Goal: Communication & Community: Answer question/provide support

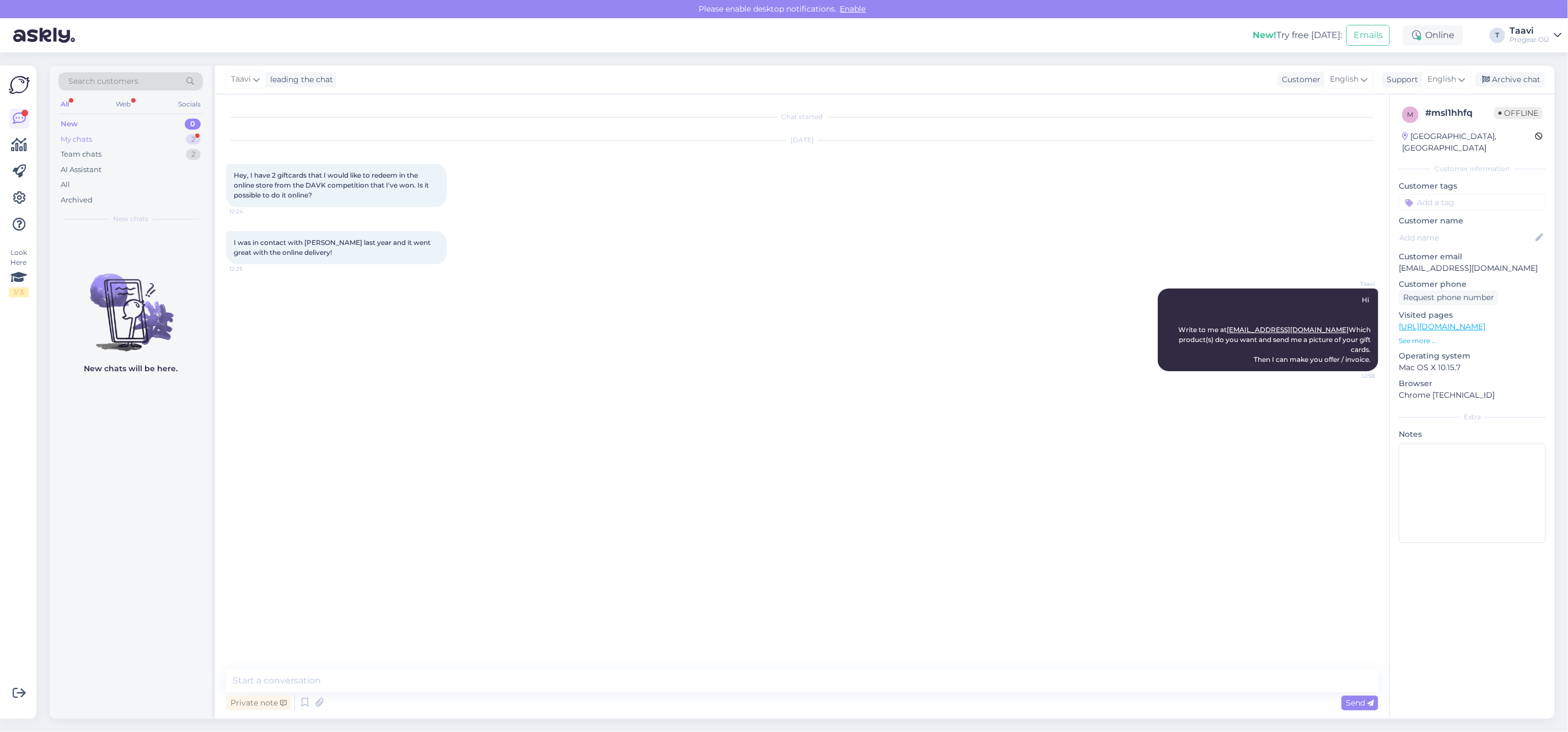
click at [135, 138] on div "My chats 2" at bounding box center [131, 138] width 144 height 15
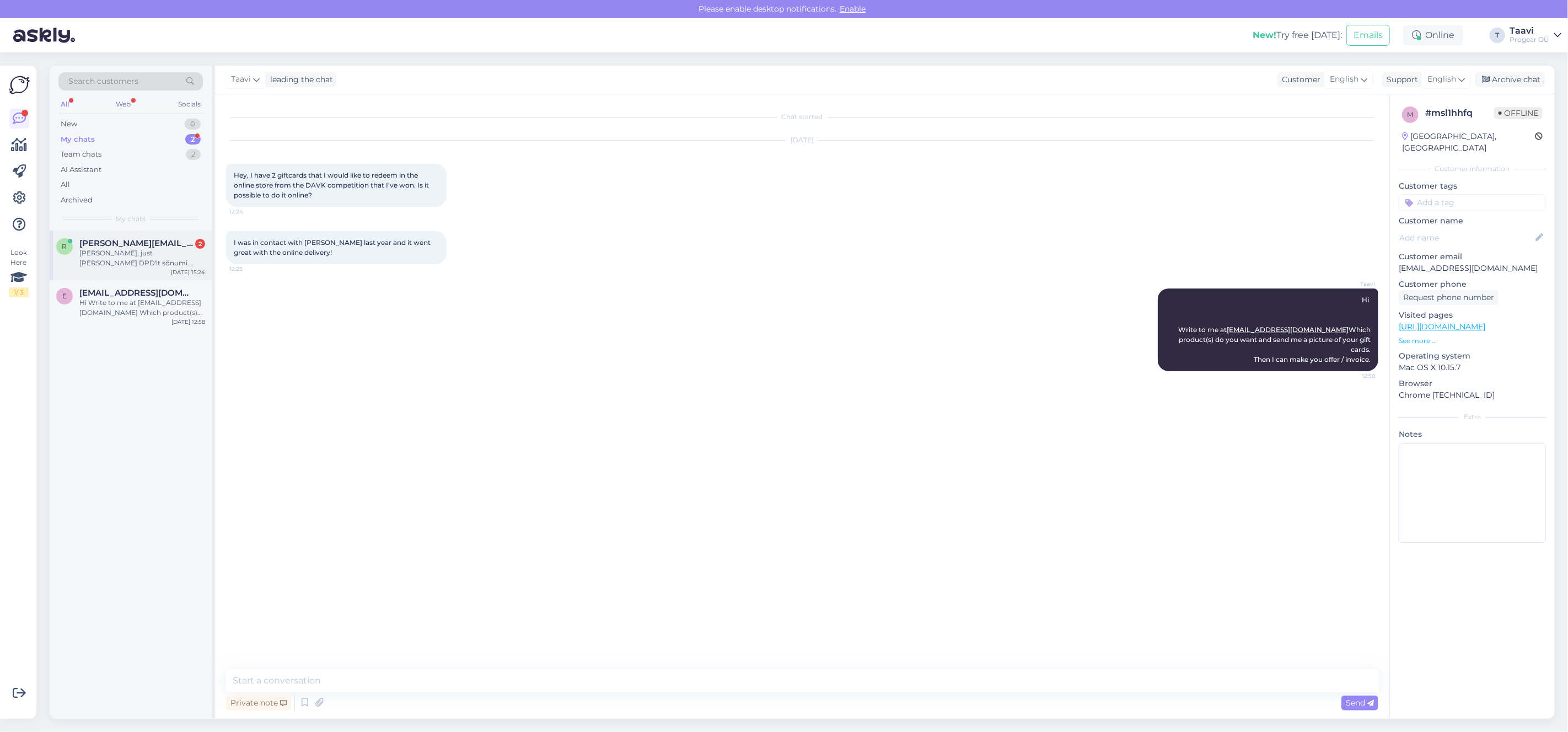
click at [128, 262] on div "r [PERSON_NAME][EMAIL_ADDRESS][PERSON_NAME][DOMAIN_NAME] 2 jep, just [PERSON_NA…" at bounding box center [131, 255] width 162 height 50
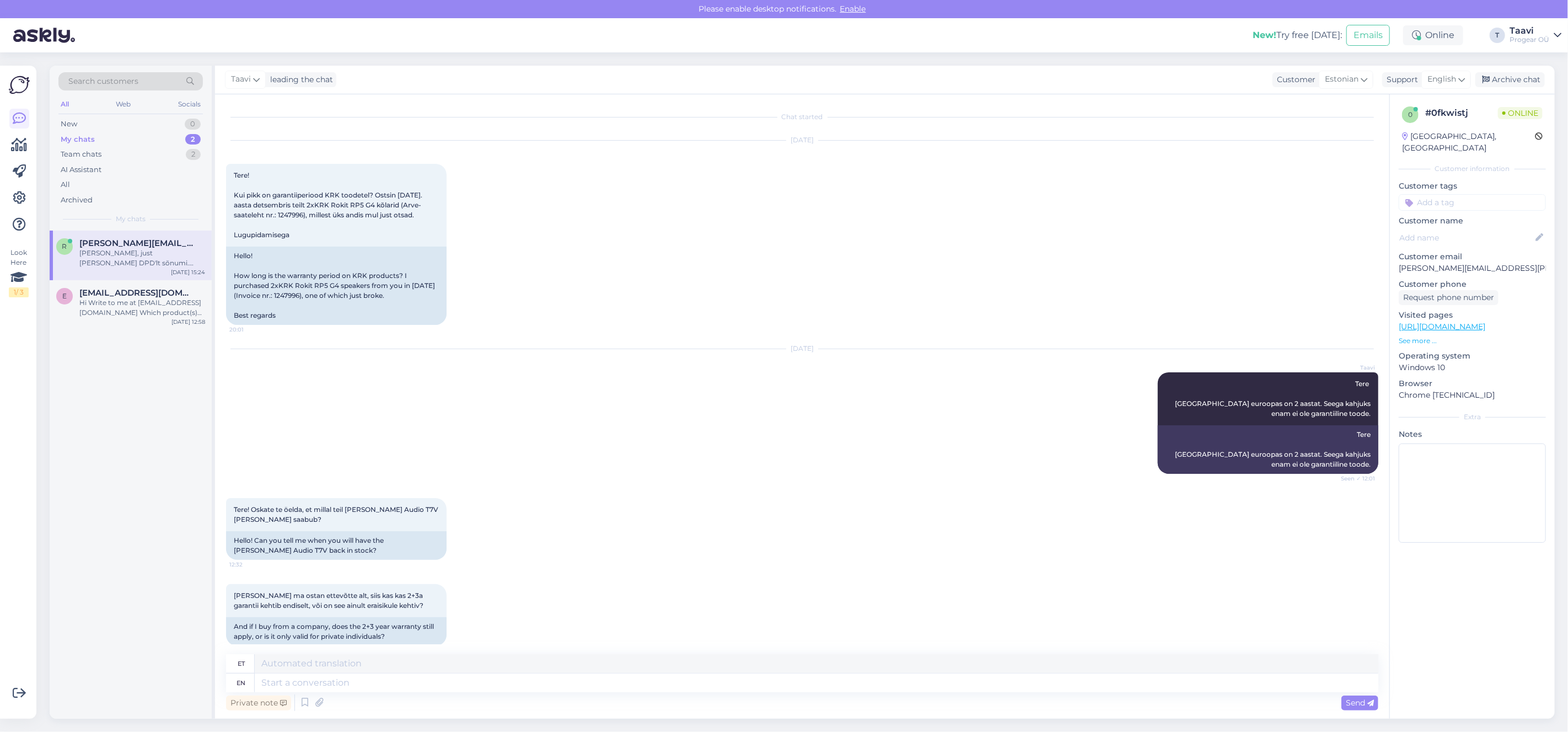
scroll to position [2905, 0]
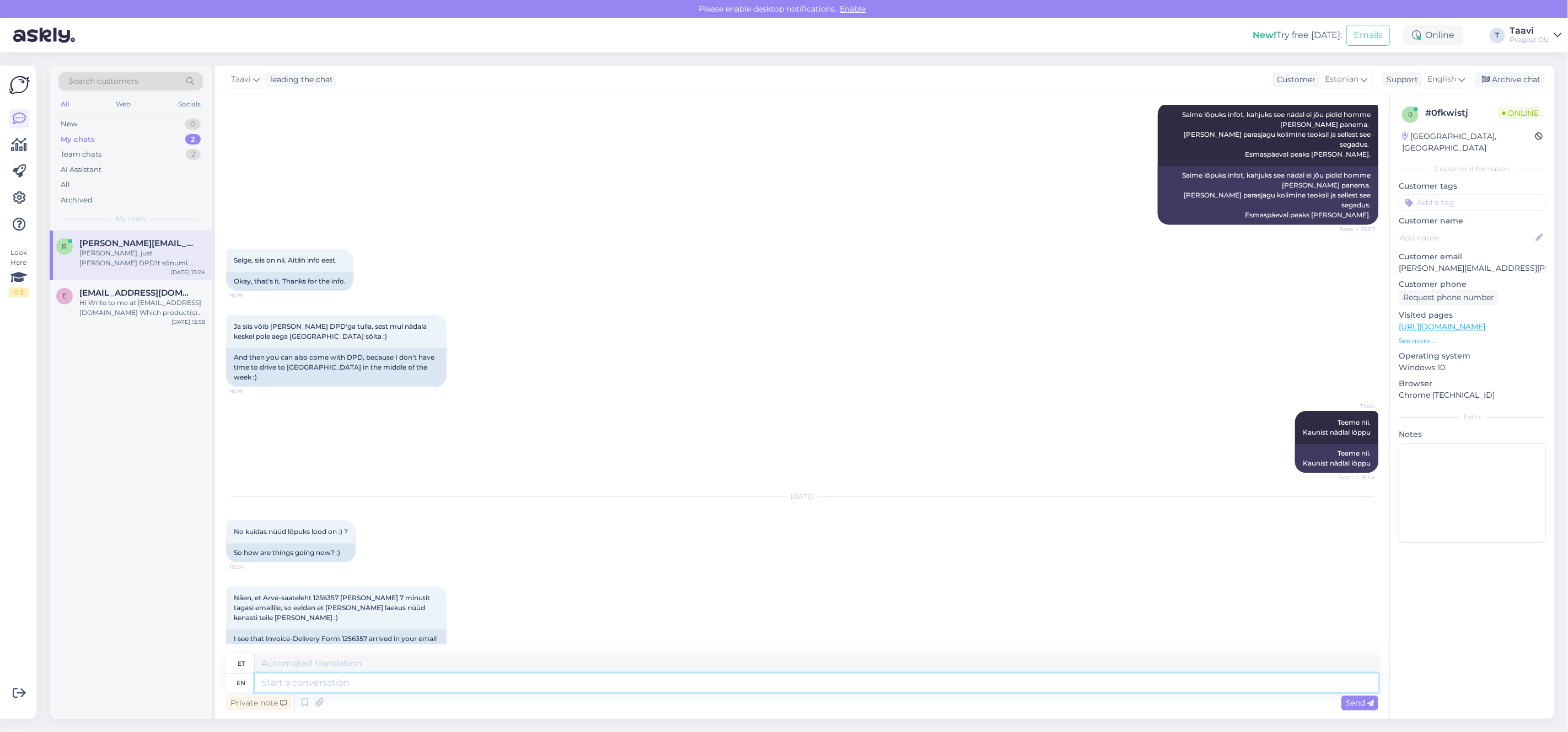
click at [307, 682] on textarea at bounding box center [817, 682] width 1124 height 19
type textarea "just"
type textarea "lihtsalt"
type textarea "j"
type textarea "t"
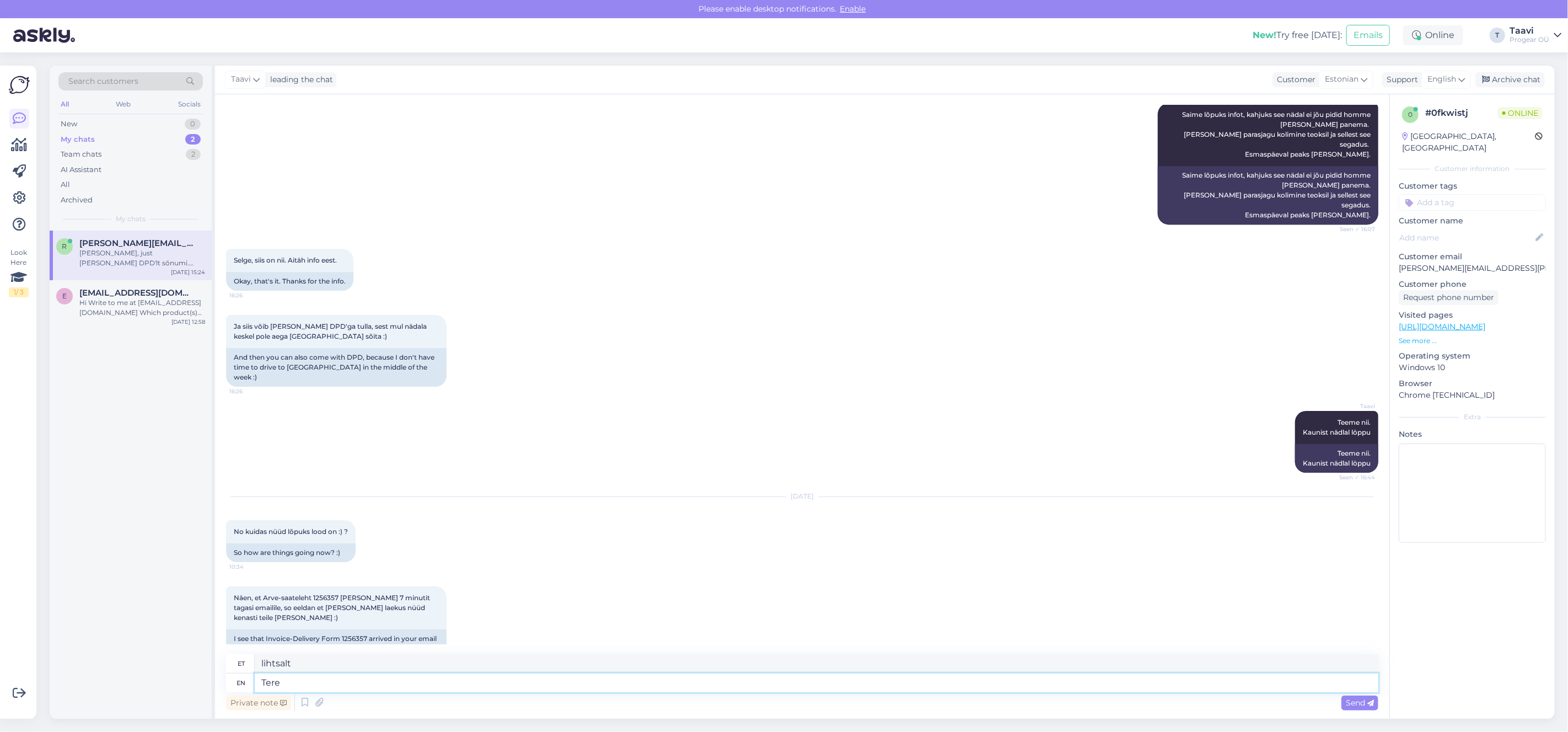
type textarea "Tere"
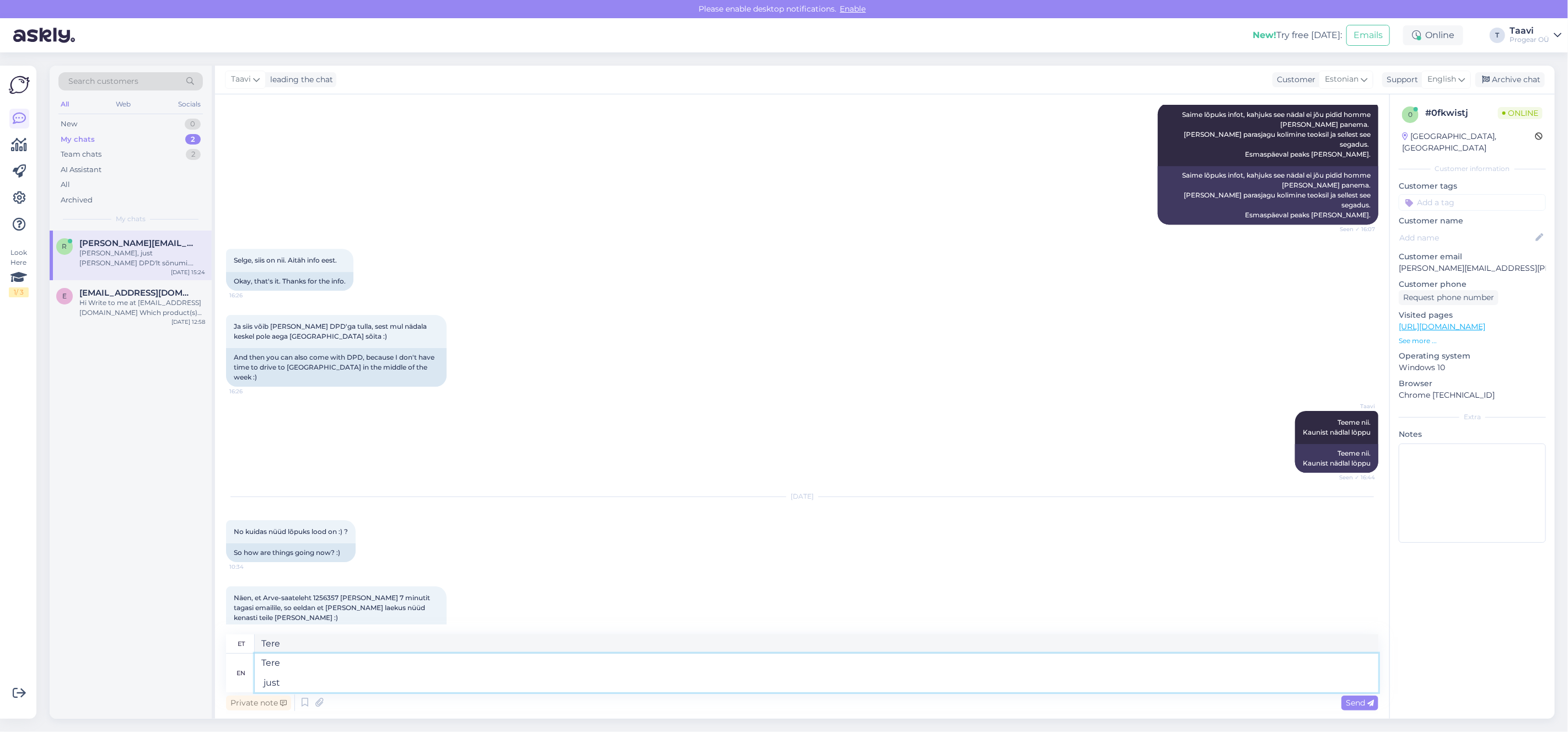
type textarea "Tere just"
type textarea "Tere lihtsalt"
type textarea "Tere just [PERSON_NAME] v"
type textarea "Tere lihtsalt [PERSON_NAME]"
type textarea "Tere just [PERSON_NAME] võttis p"
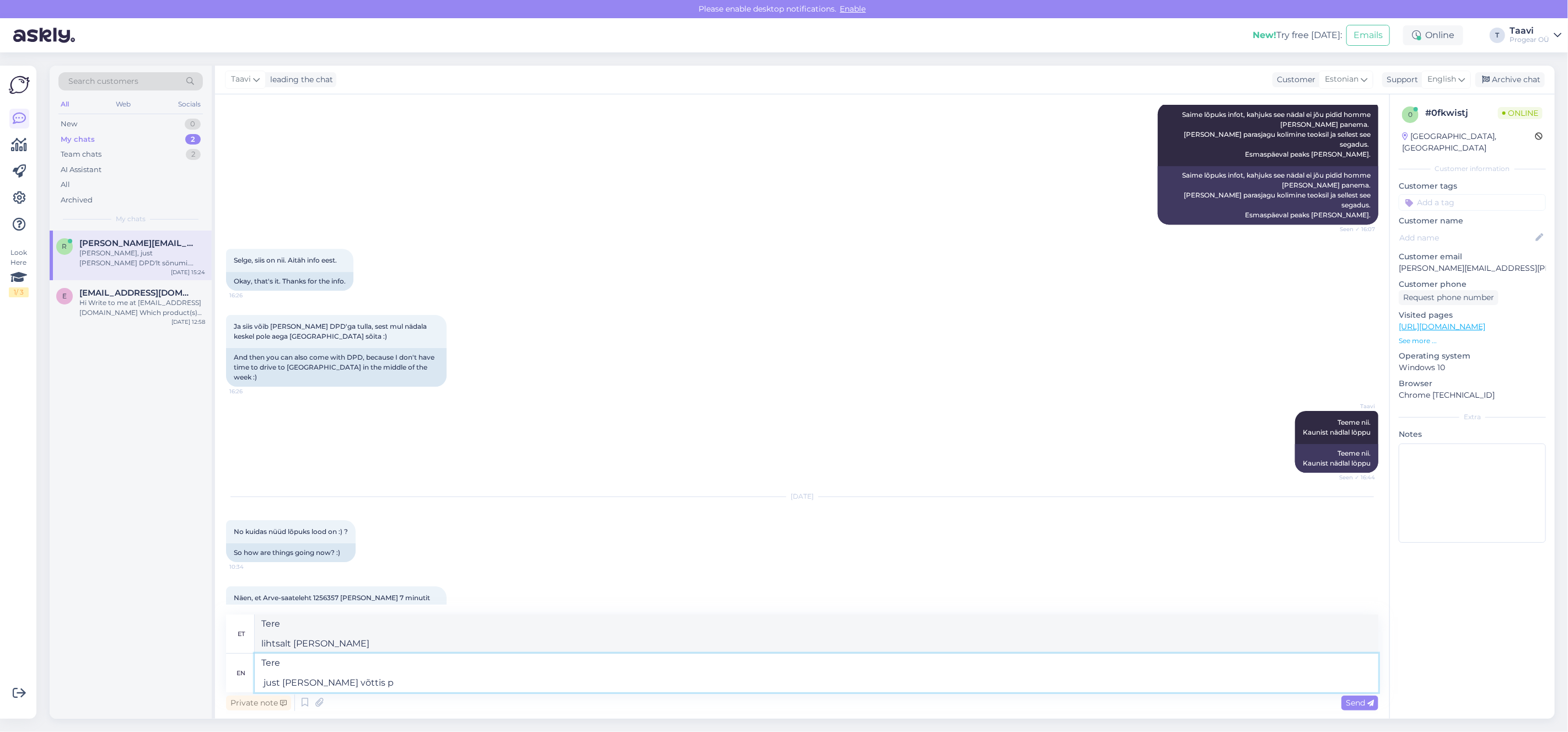
type textarea "Tere just [PERSON_NAME] võttis"
type textarea "Tere just [PERSON_NAME] võttis [PERSON_NAME]"
type textarea "Tere just [PERSON_NAME] võttis [PERSON_NAME] siin m"
type textarea "Tere just [PERSON_NAME] võttis [PERSON_NAME] siin"
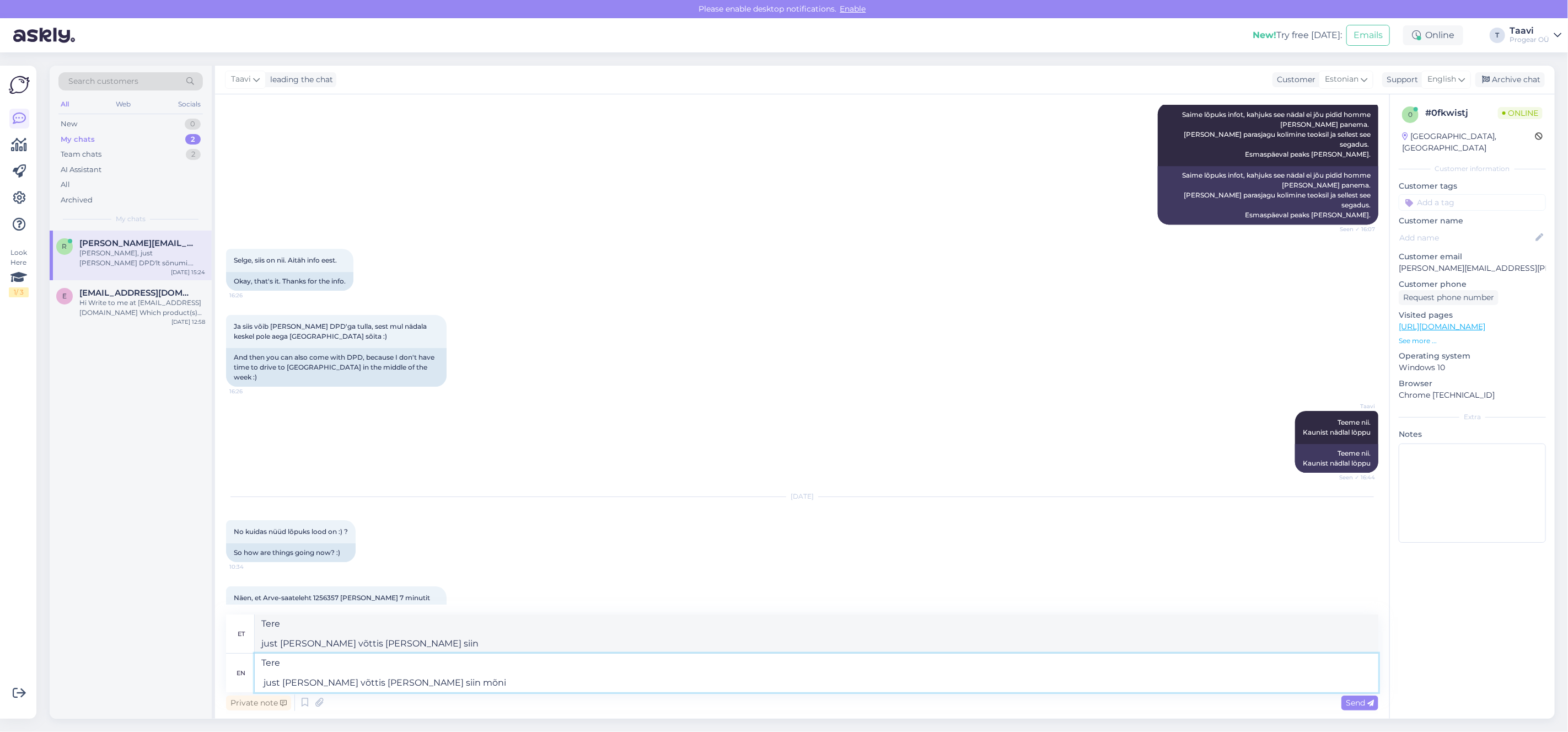
type textarea "Tere just [PERSON_NAME] võttis [PERSON_NAME] siin mõni a"
type textarea "Tere just [PERSON_NAME] võttis [PERSON_NAME] siin mõni"
type textarea "Tere just [PERSON_NAME] võttis [PERSON_NAME] siin mõni aeg ta"
type textarea "Tere just [PERSON_NAME] võttis [PERSON_NAME] siin mõni aeg"
type textarea "Tere just [PERSON_NAME] võttis [PERSON_NAME] siin mõni aeg tagasi"
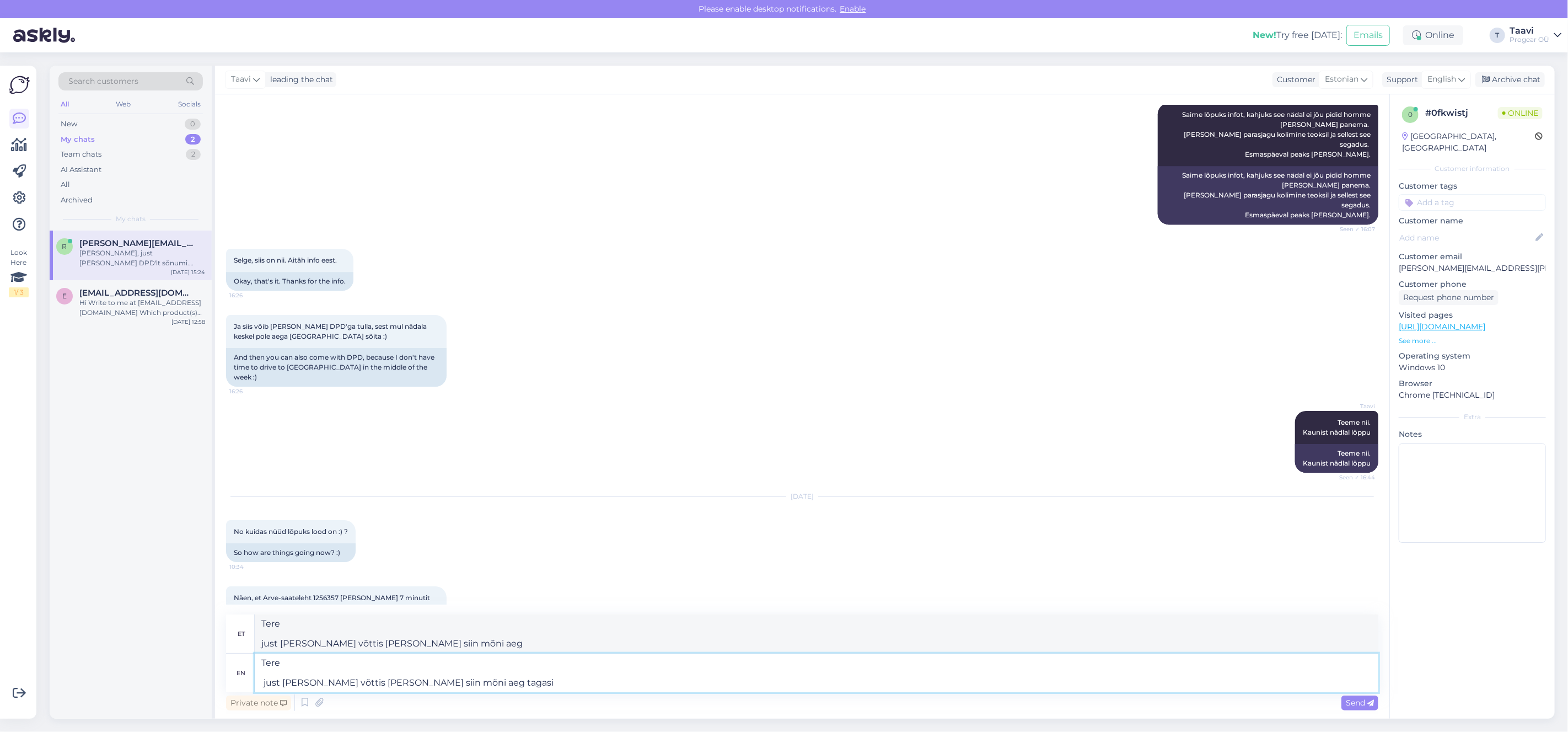
type textarea "Tere just [PERSON_NAME] võttis [PERSON_NAME] siin mõni aeg tagasi"
type textarea "Tere just [PERSON_NAME] võttis [PERSON_NAME] siin mõni aeg tagasi."
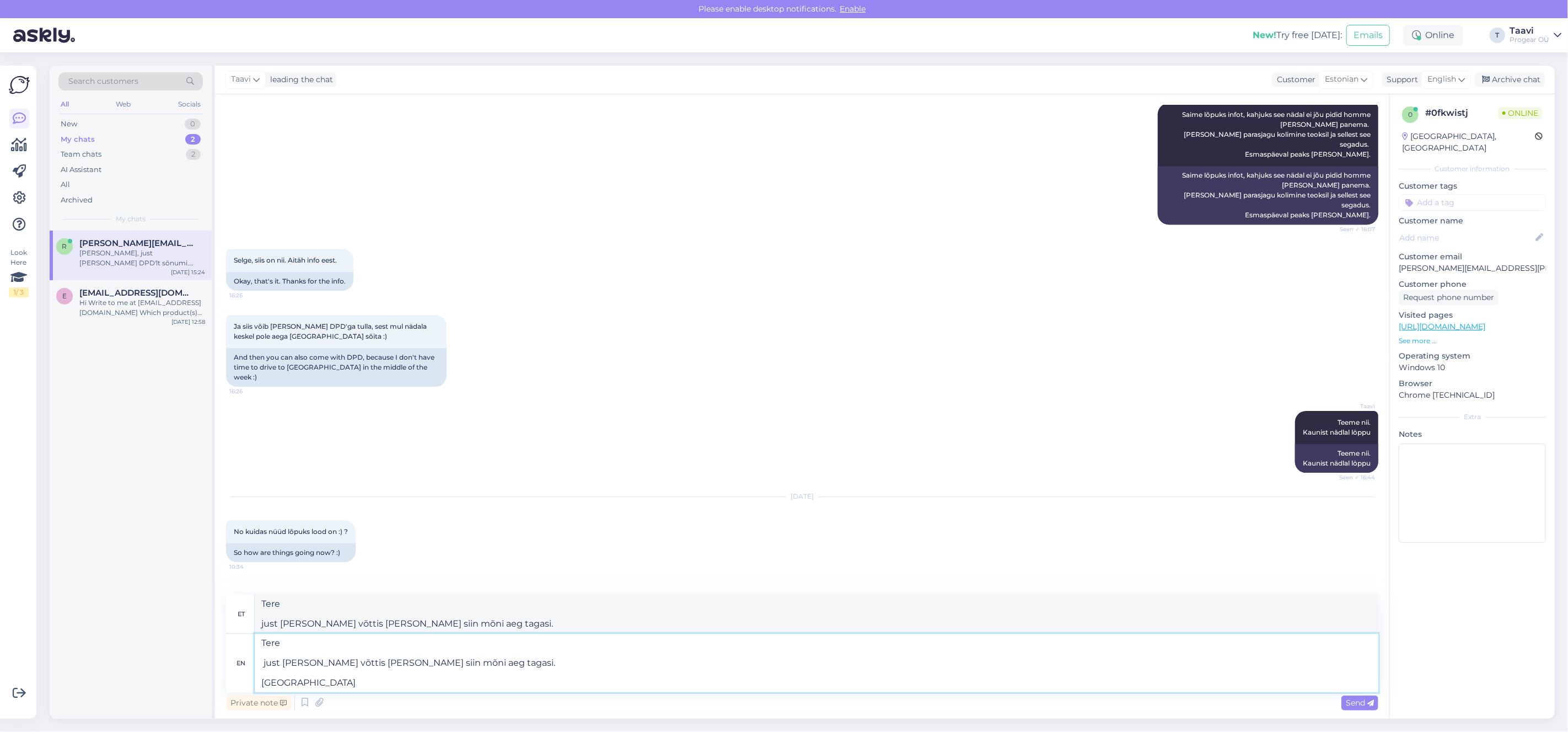
type textarea "Tere just [PERSON_NAME] võttis [PERSON_NAME] siin mõni aeg tagasi. [GEOGRAPHIC_…"
type textarea "Tere just [PERSON_NAME] võttis [PERSON_NAME] siin mõni aeg tagasi. pidin 2 e"
type textarea "Tere just [PERSON_NAME] võttis [PERSON_NAME] siin mõni aeg tagasi. pidin 2"
type textarea "Tere just [PERSON_NAME] võttis [PERSON_NAME] siin mõni aeg tagasi. pidin 2 eral…"
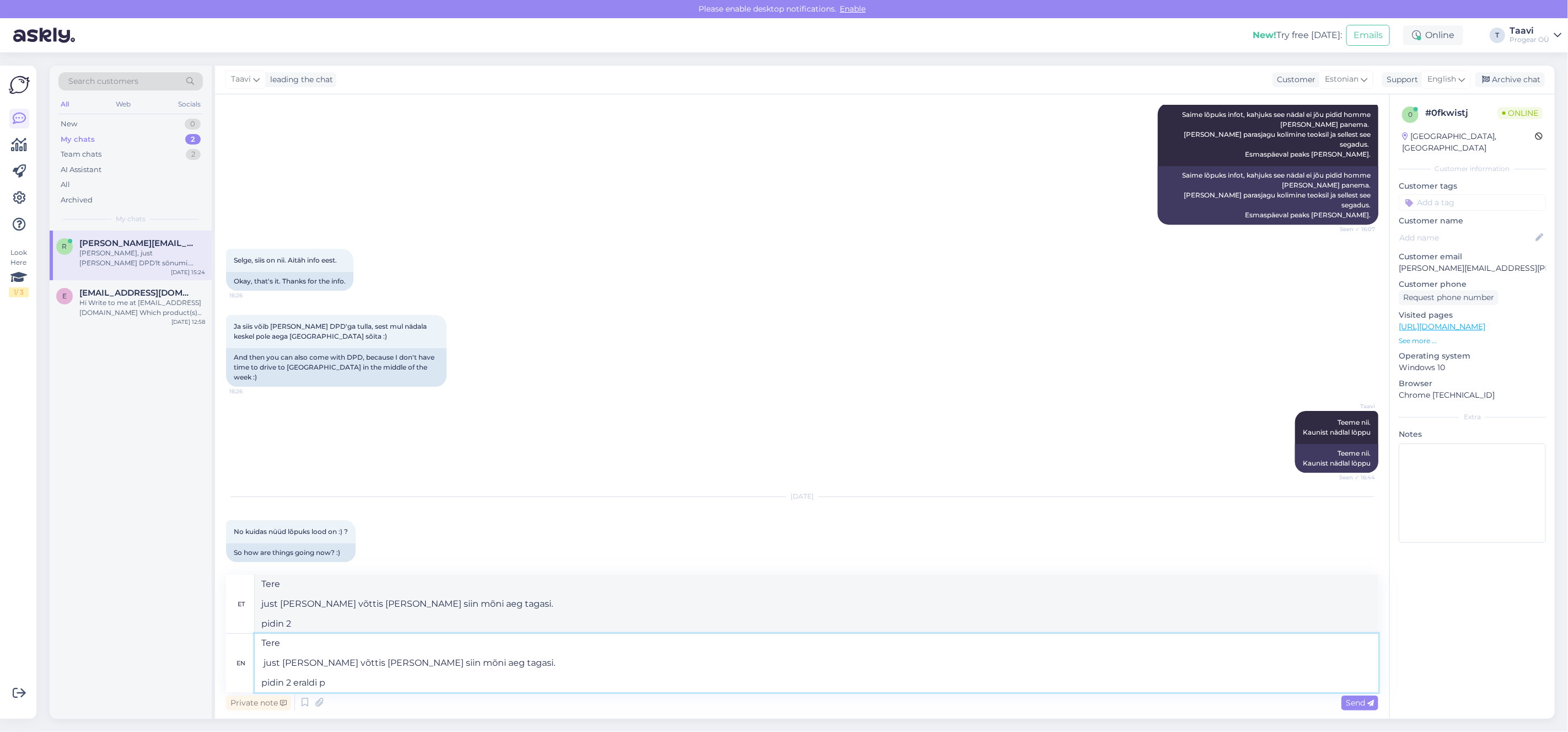
type textarea "Tere just [PERSON_NAME] võttis [PERSON_NAME] siin mõni aeg tagasi. pidin 2 eral…"
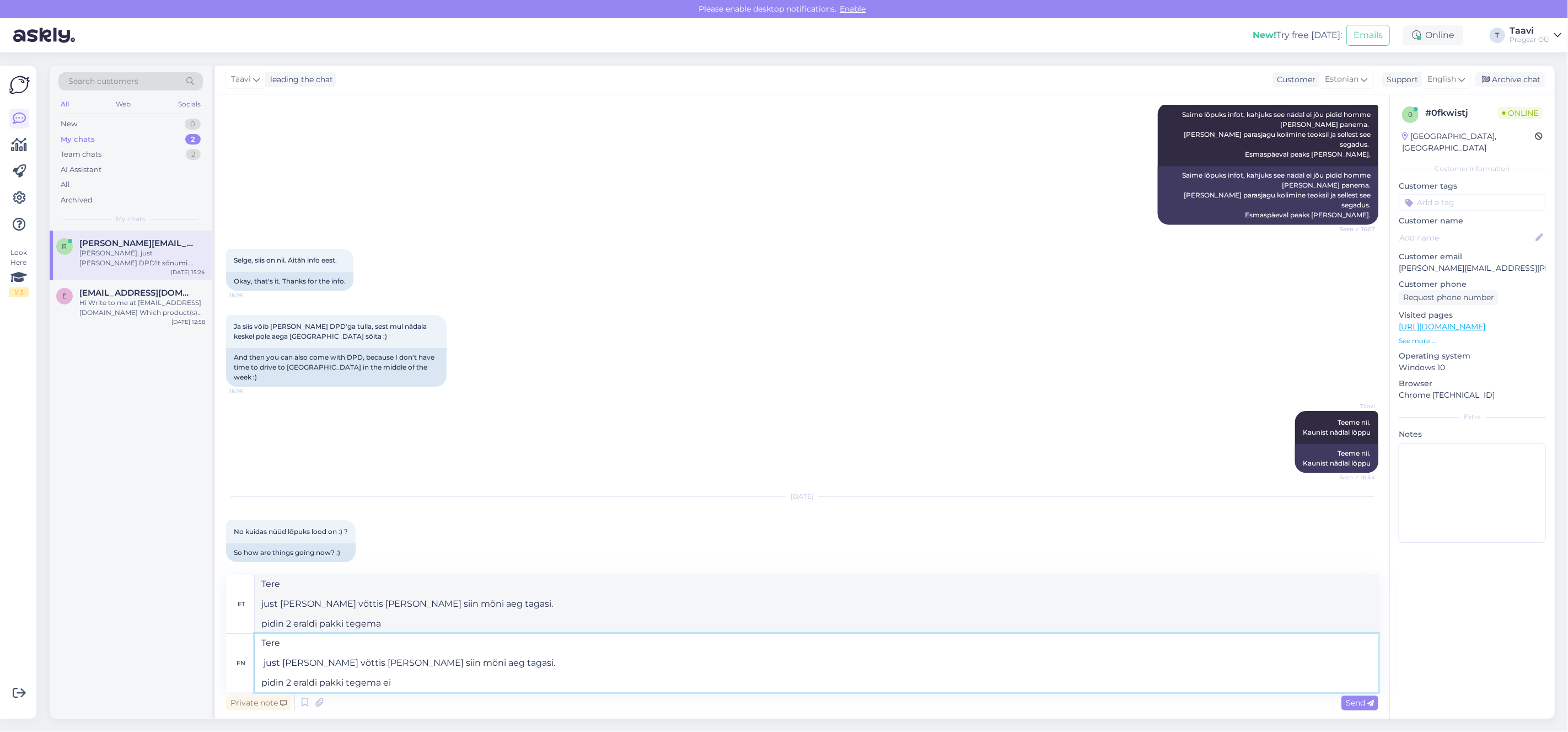
type textarea "Tere just [PERSON_NAME] võttis [PERSON_NAME] siin mõni aeg tagasi. pidin 2 eral…"
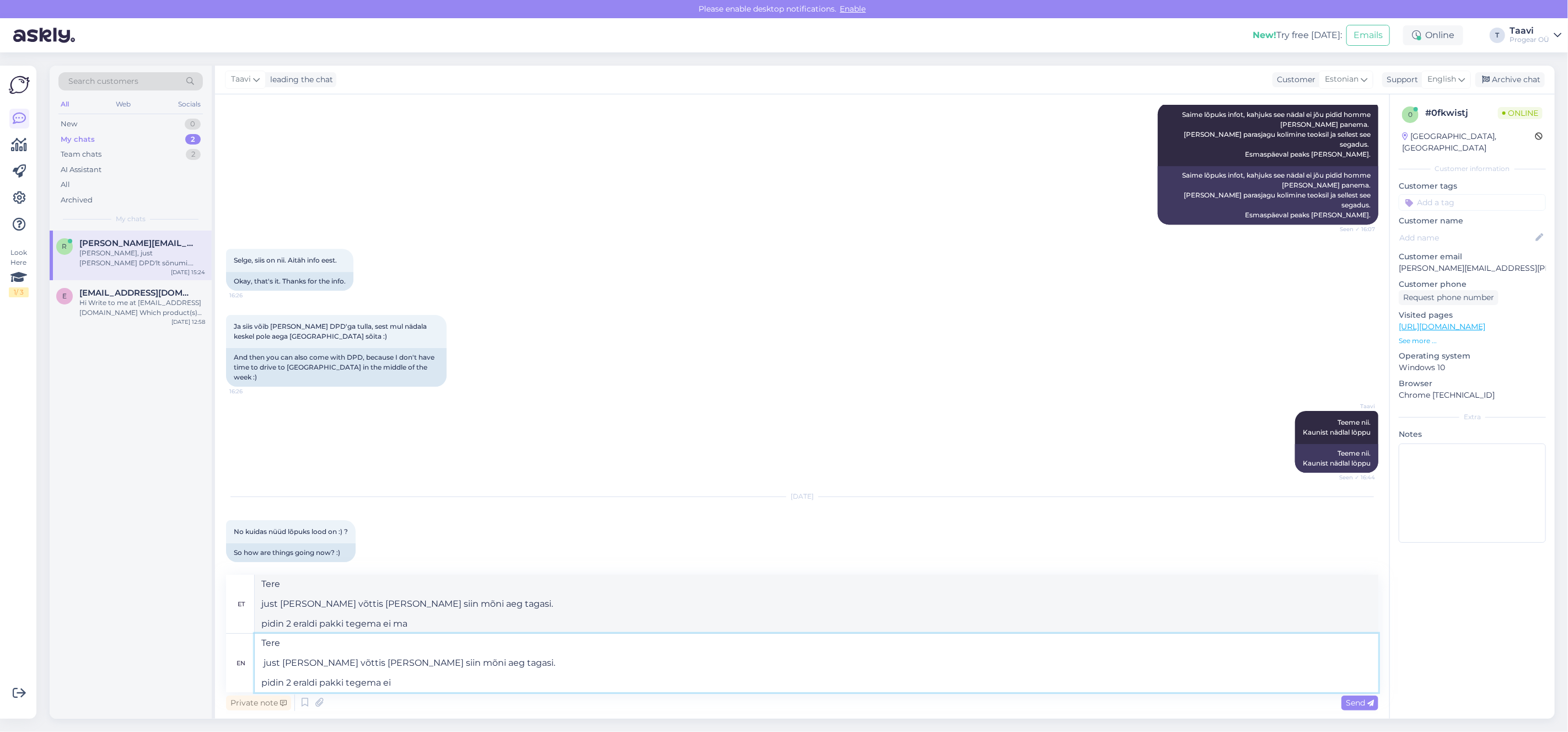
type textarea "Tere just [PERSON_NAME] võttis [PERSON_NAME] siin mõni aeg tagasi. pidin 2 eral…"
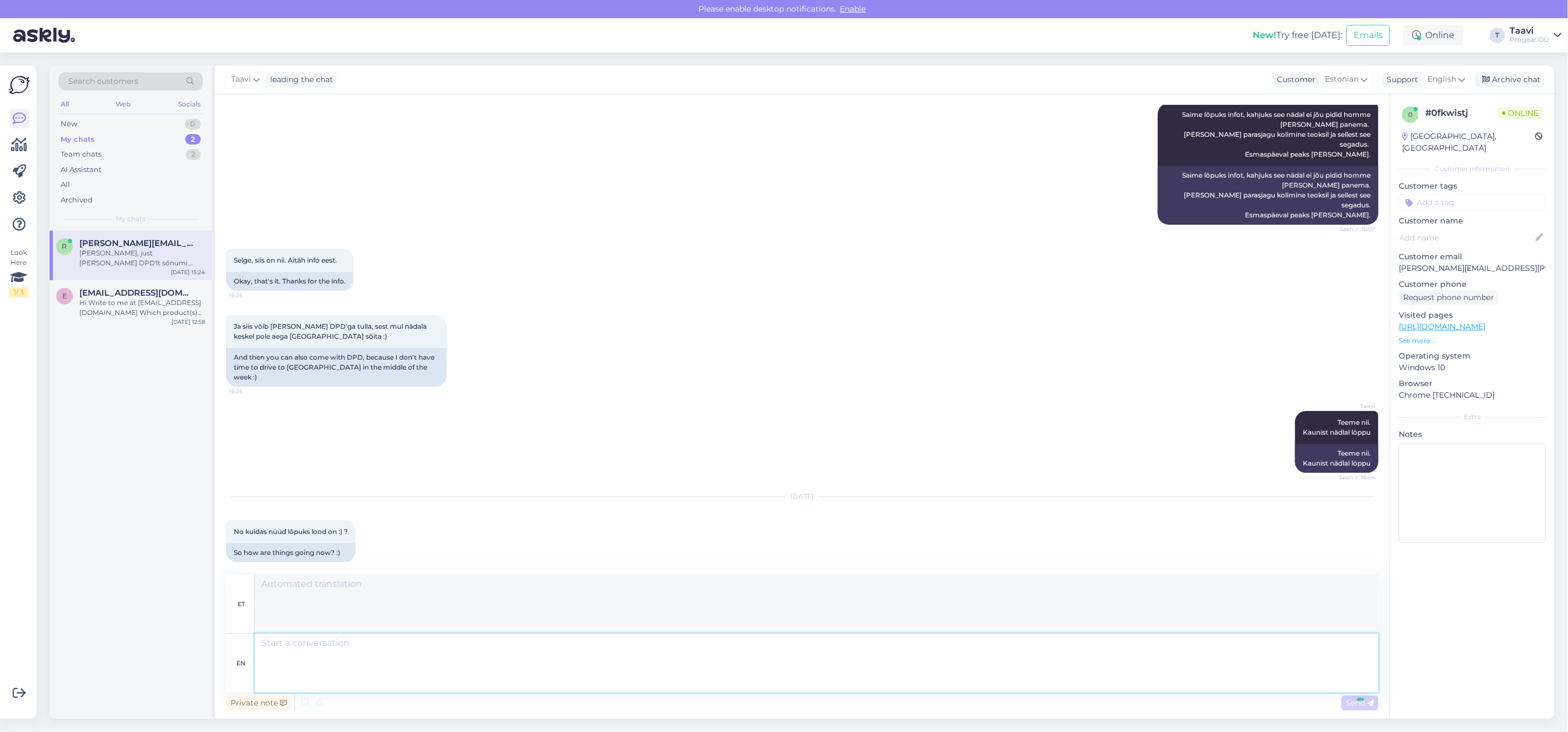
scroll to position [3050, 0]
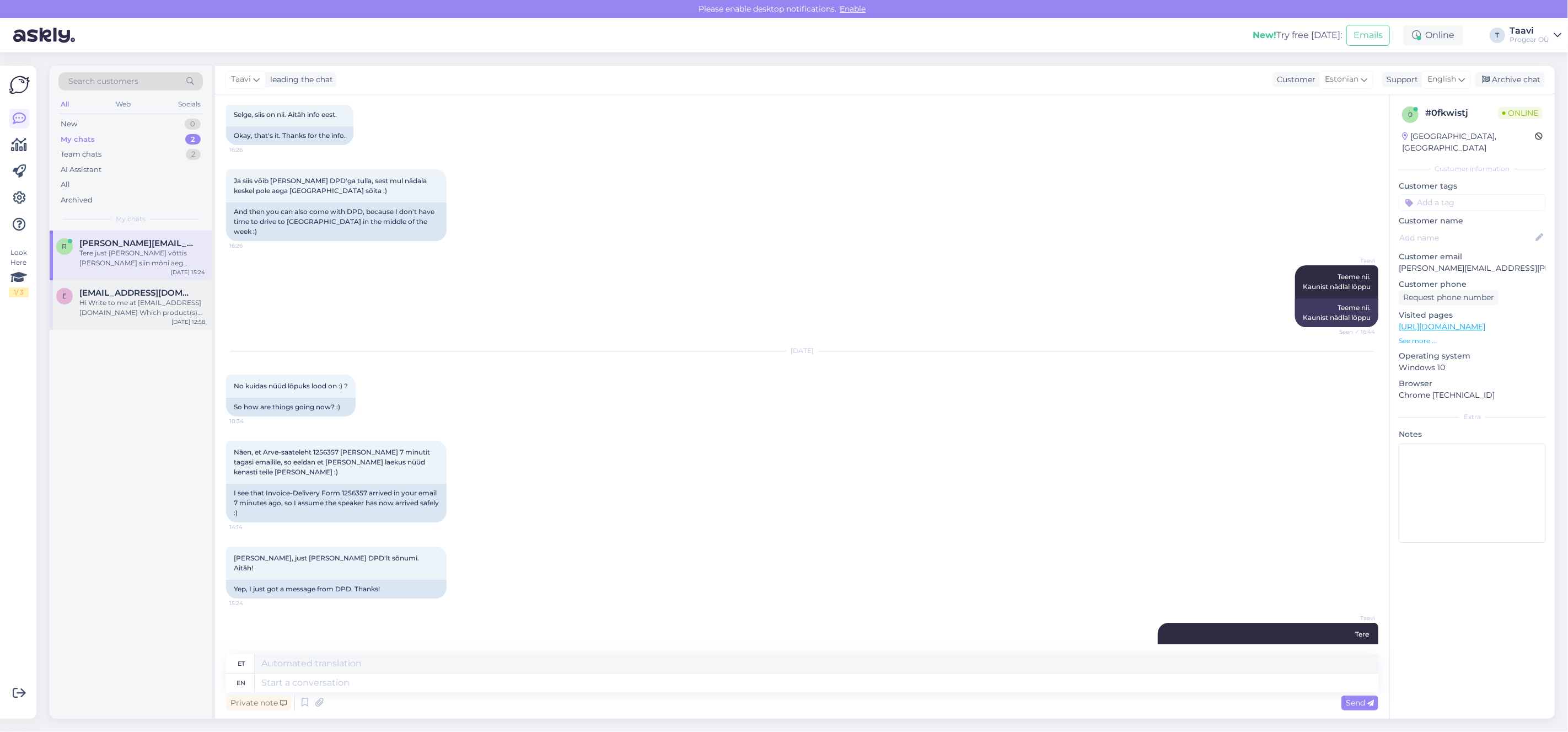
click at [125, 303] on div "Hi Write to me at [EMAIL_ADDRESS][DOMAIN_NAME] Which product(s) do you want and…" at bounding box center [142, 308] width 126 height 20
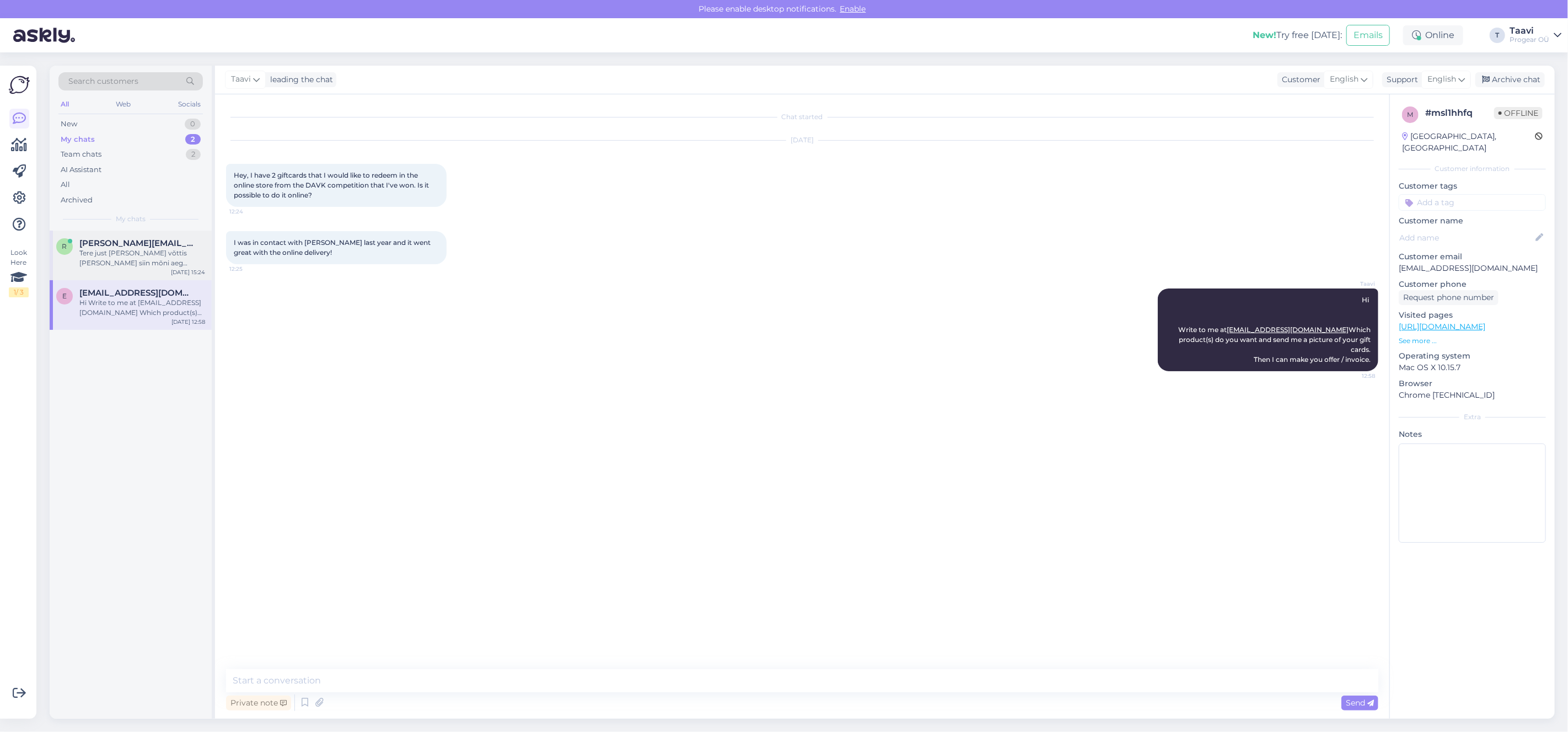
drag, startPoint x: 102, startPoint y: 253, endPoint x: 108, endPoint y: 251, distance: 6.3
click at [102, 253] on div "Tere just [PERSON_NAME] võttis [PERSON_NAME] siin mõni aeg tagasi. pidin 2 eral…" at bounding box center [142, 258] width 126 height 20
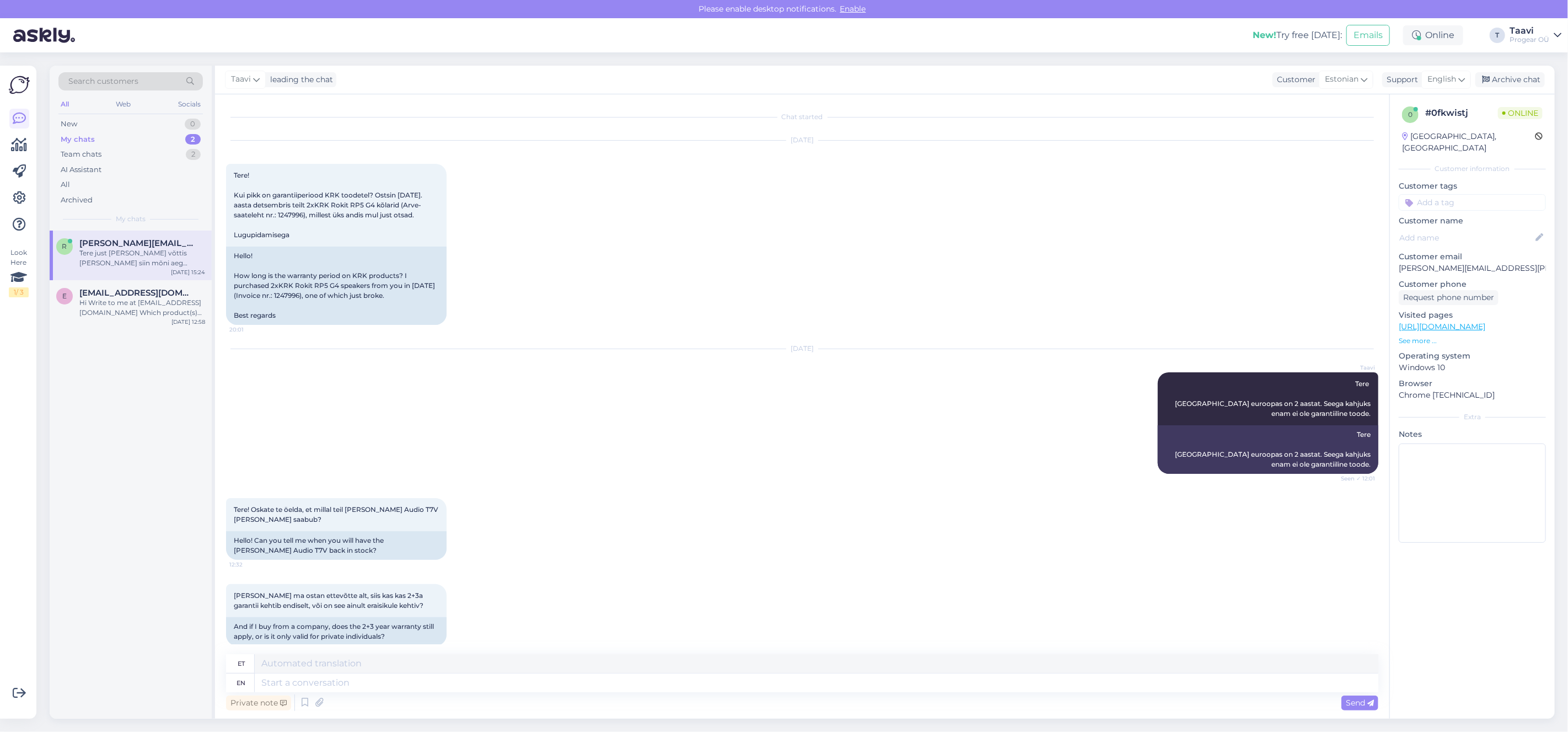
scroll to position [3050, 0]
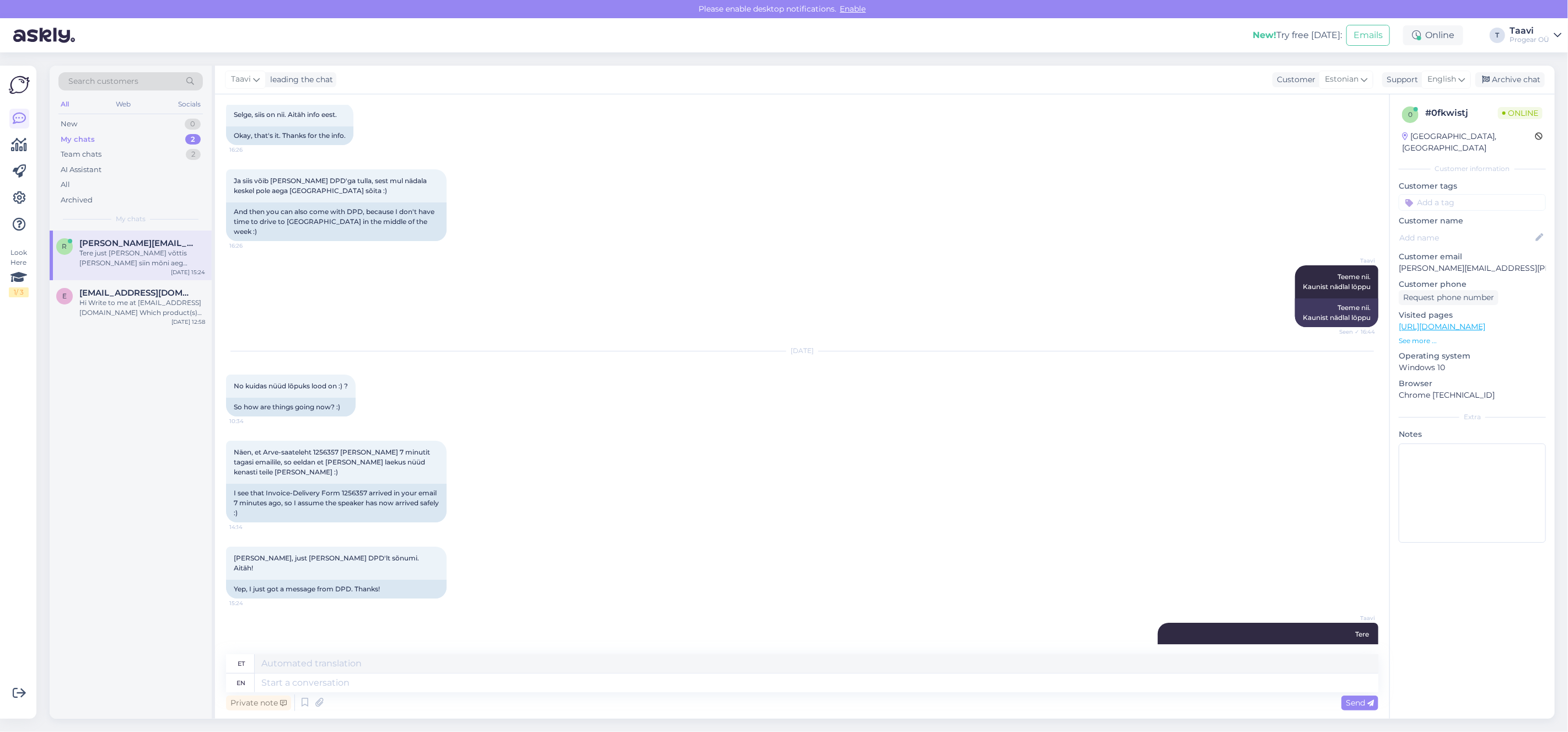
click at [122, 141] on div "My chats 2" at bounding box center [131, 138] width 144 height 15
click at [131, 124] on div "New 0" at bounding box center [131, 123] width 144 height 15
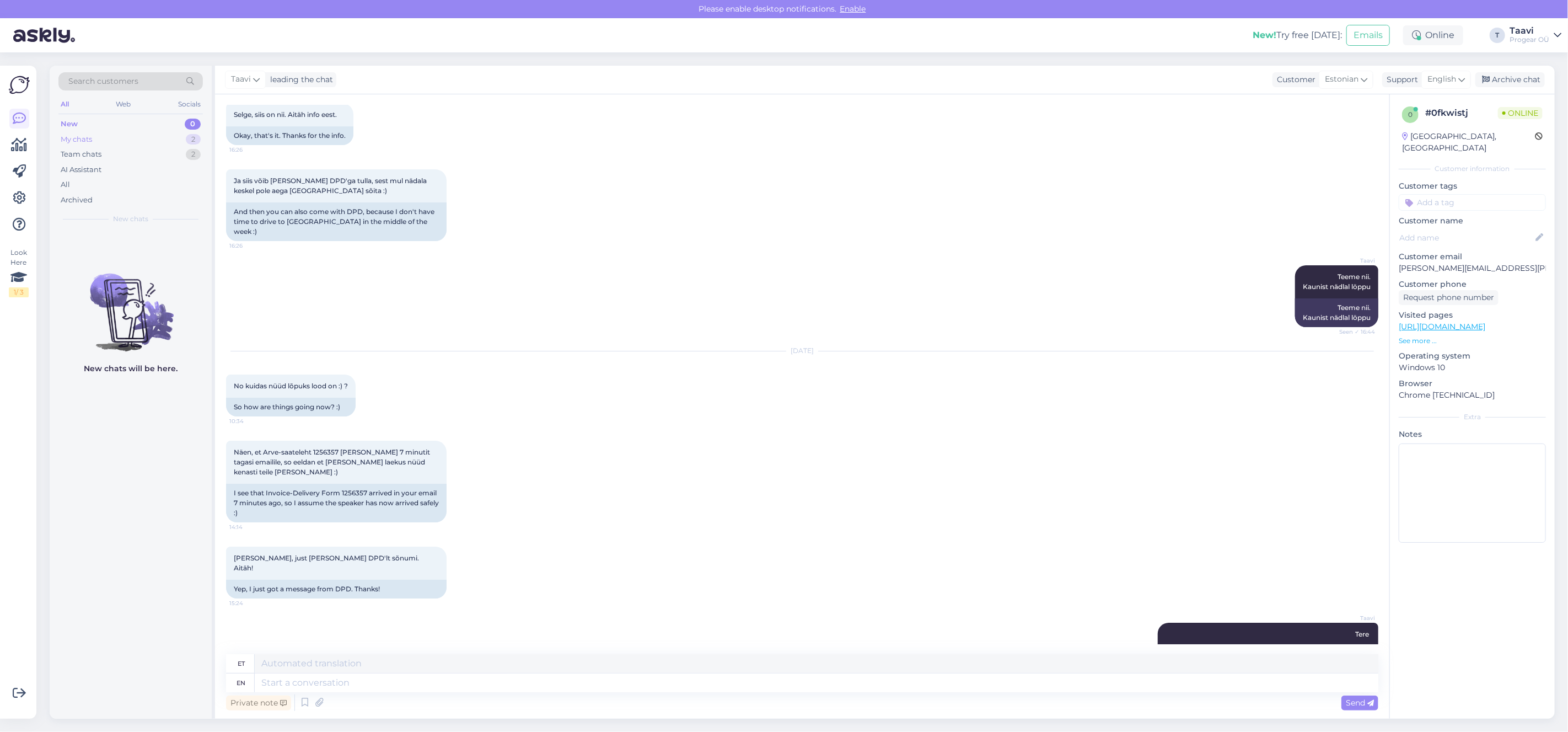
click at [137, 143] on div "My chats 2" at bounding box center [131, 138] width 144 height 15
click at [130, 159] on div "Team chats 2" at bounding box center [131, 153] width 144 height 15
click at [132, 139] on div "My chats 2" at bounding box center [131, 138] width 144 height 15
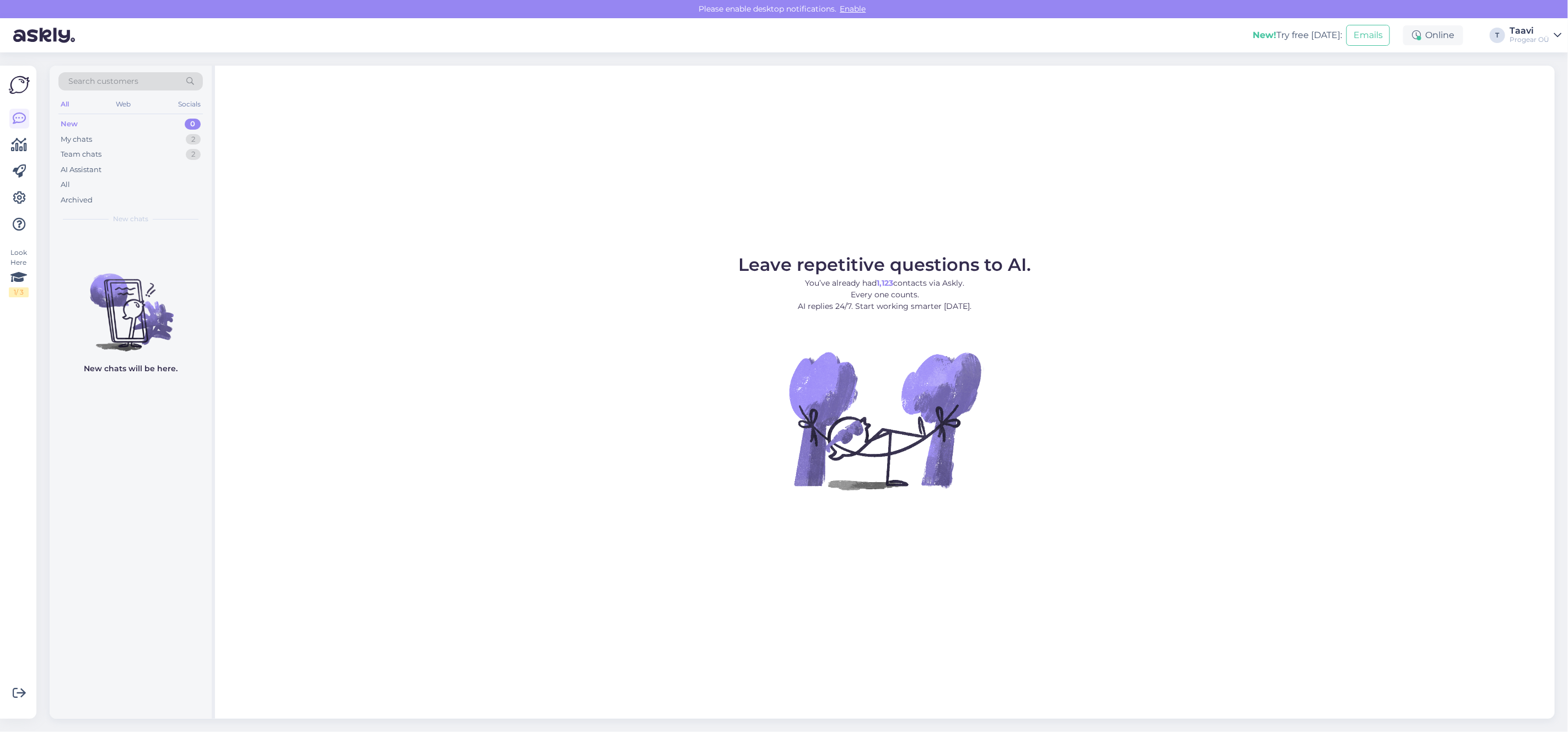
click at [123, 125] on div "New 0" at bounding box center [131, 123] width 144 height 15
click at [119, 155] on div "Team chats 2" at bounding box center [131, 153] width 144 height 15
click at [134, 145] on div "My chats 2" at bounding box center [131, 138] width 144 height 15
